Goal: Task Accomplishment & Management: Use online tool/utility

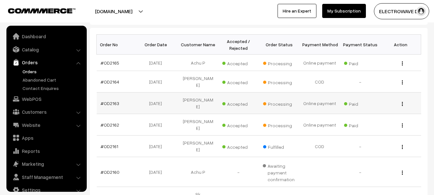
scroll to position [10, 0]
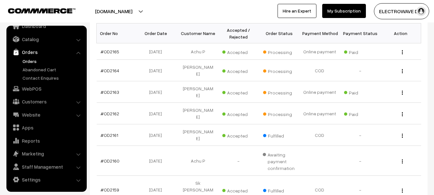
scroll to position [96, 0]
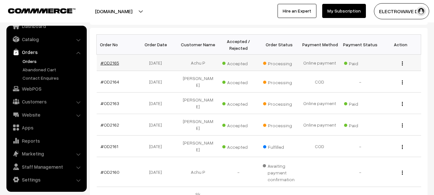
click at [113, 64] on link "#OD2165" at bounding box center [110, 62] width 19 height 5
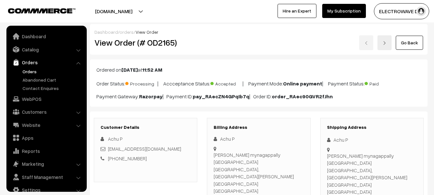
scroll to position [10, 0]
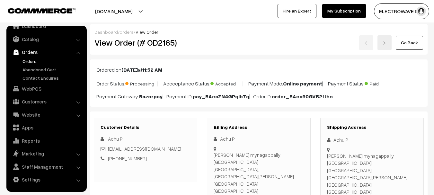
drag, startPoint x: 21, startPoint y: 60, endPoint x: 27, endPoint y: 62, distance: 6.9
click at [21, 60] on ul "Orders" at bounding box center [46, 69] width 77 height 23
click at [32, 61] on link "Orders" at bounding box center [53, 61] width 64 height 7
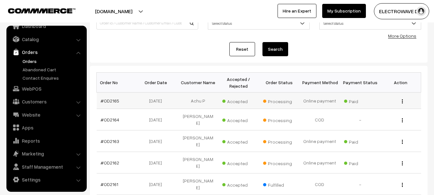
scroll to position [91, 0]
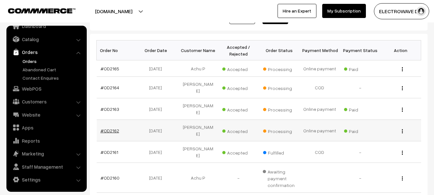
click at [112, 128] on link "#OD2162" at bounding box center [110, 130] width 19 height 5
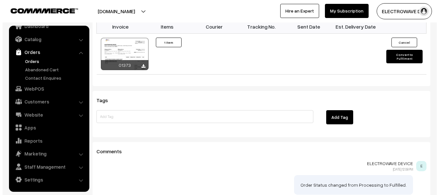
scroll to position [417, 0]
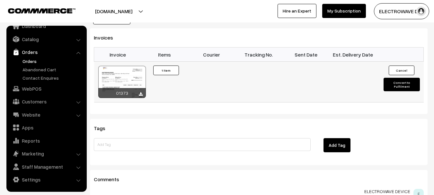
click at [399, 78] on button "Convert to Fulfilment" at bounding box center [401, 84] width 36 height 13
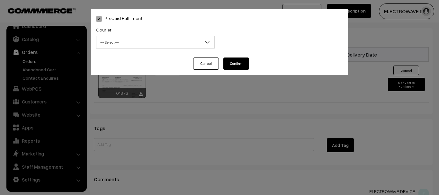
click at [135, 36] on span "-- Select --" at bounding box center [155, 42] width 118 height 13
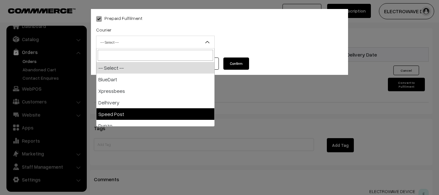
select select "5"
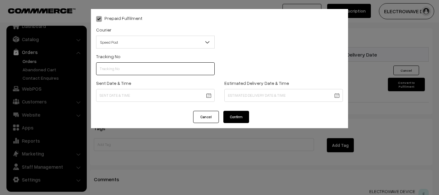
click at [136, 62] on input "text" at bounding box center [155, 68] width 118 height 13
type input "e"
type input "ET156244032IN"
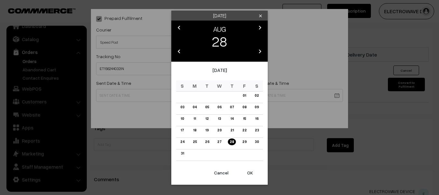
click at [251, 171] on button "OK" at bounding box center [250, 173] width 26 height 14
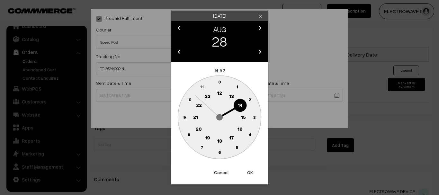
click at [251, 171] on button "OK" at bounding box center [250, 172] width 26 height 14
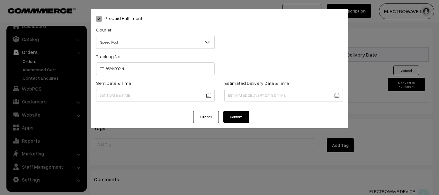
type input "28-08-2025 14:52"
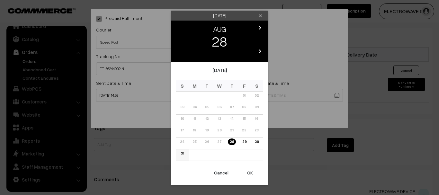
click at [181, 155] on link "31" at bounding box center [182, 153] width 7 height 7
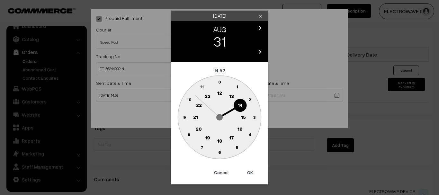
click at [248, 173] on button "OK" at bounding box center [250, 172] width 26 height 14
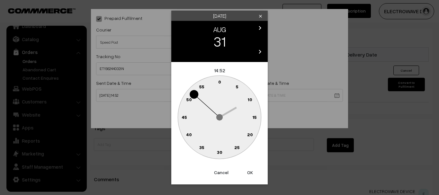
click at [248, 173] on button "OK" at bounding box center [250, 172] width 26 height 14
type input "31-08-2025 14:52"
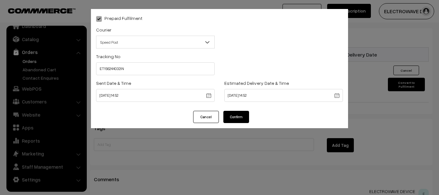
click at [248, 173] on div "Prepaid Fulfilment Courier -- Select -- BlueDart Xpressbees Delhivery Speed Pos…" at bounding box center [219, 97] width 439 height 195
click at [239, 121] on button "Confirm" at bounding box center [236, 117] width 26 height 12
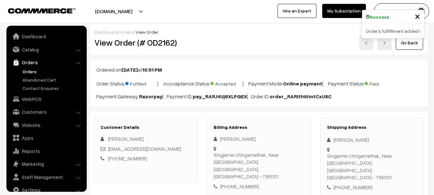
scroll to position [10, 0]
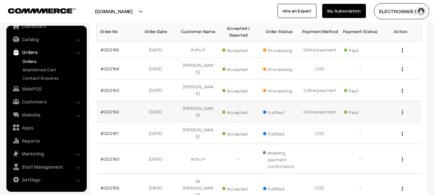
scroll to position [98, 0]
